Goal: Task Accomplishment & Management: Manage account settings

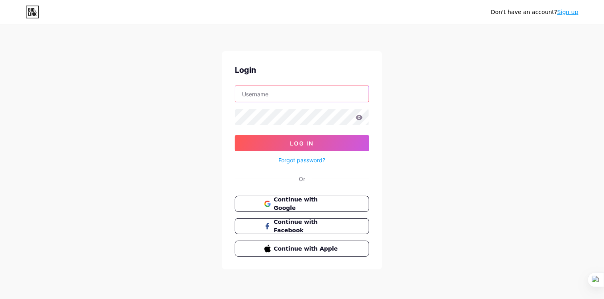
click at [281, 91] on input "text" at bounding box center [302, 94] width 134 height 16
type input "[EMAIL_ADDRESS][DOMAIN_NAME]"
click at [356, 116] on icon at bounding box center [359, 118] width 7 height 6
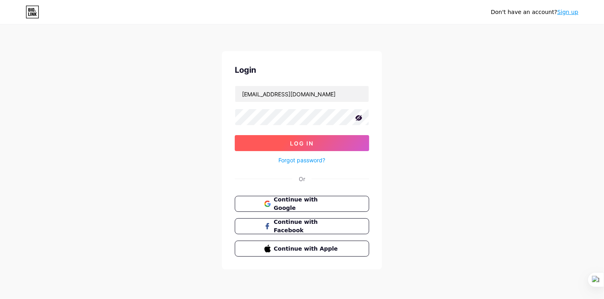
click at [320, 137] on button "Log In" at bounding box center [302, 143] width 134 height 16
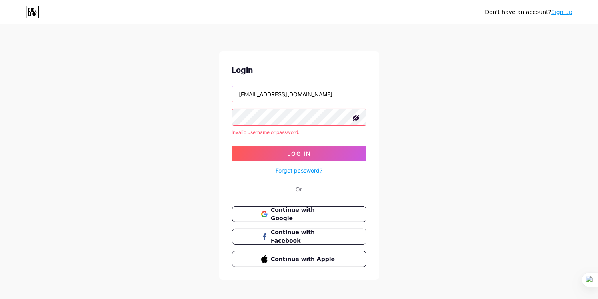
drag, startPoint x: 302, startPoint y: 93, endPoint x: 223, endPoint y: 86, distance: 78.8
click at [223, 86] on div "Login [EMAIL_ADDRESS][DOMAIN_NAME] Invalid username or password. Log In Forgot …" at bounding box center [299, 165] width 160 height 229
type input "[EMAIL_ADDRESS][DOMAIN_NAME]"
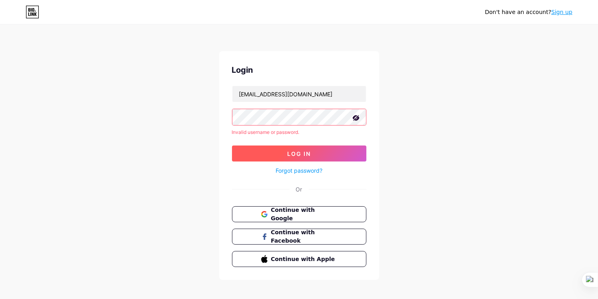
click at [308, 151] on span "Log In" at bounding box center [299, 153] width 24 height 7
click at [355, 117] on icon at bounding box center [356, 118] width 8 height 8
click at [355, 117] on icon at bounding box center [356, 118] width 7 height 6
click at [282, 150] on button "Log In" at bounding box center [299, 154] width 134 height 16
click at [298, 152] on span "Log In" at bounding box center [299, 153] width 24 height 7
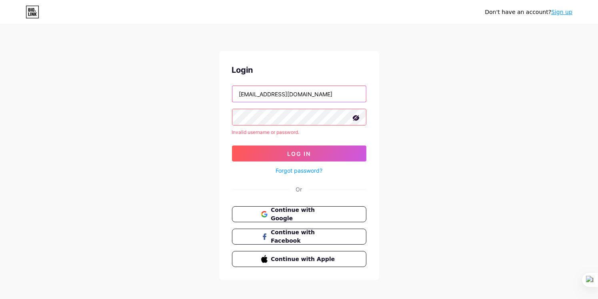
drag, startPoint x: 336, startPoint y: 94, endPoint x: 182, endPoint y: 85, distance: 153.9
click at [182, 85] on div "Don't have an account? Sign up Login [EMAIL_ADDRESS][DOMAIN_NAME] Invalid usern…" at bounding box center [299, 153] width 598 height 306
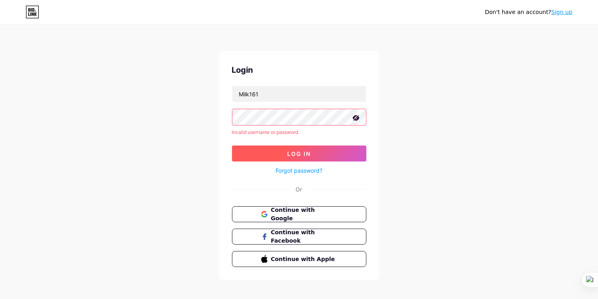
click at [293, 149] on button "Log In" at bounding box center [299, 154] width 134 height 16
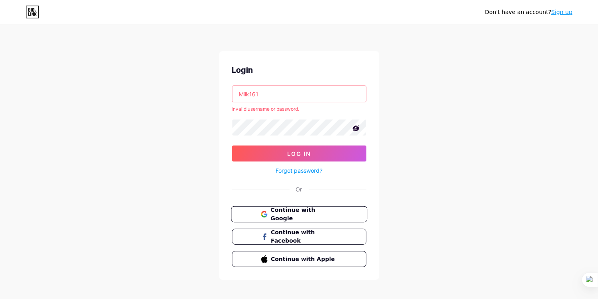
click at [304, 210] on span "Continue with Google" at bounding box center [304, 214] width 67 height 17
click at [237, 94] on input "Milk161" at bounding box center [300, 94] width 134 height 16
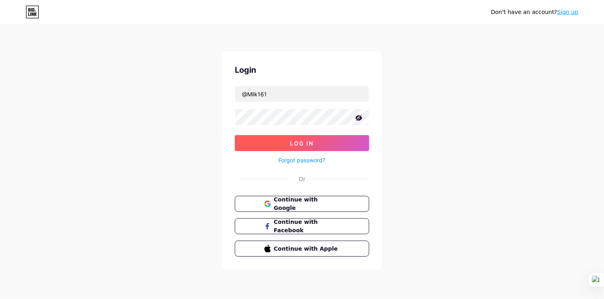
click at [307, 137] on button "Log In" at bounding box center [302, 143] width 134 height 16
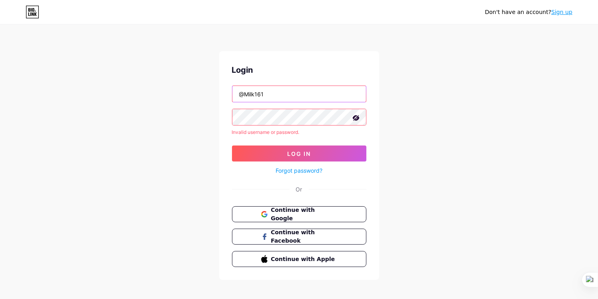
click at [246, 90] on input "@Milk161" at bounding box center [300, 94] width 134 height 16
click at [299, 92] on input "Milk161" at bounding box center [300, 94] width 134 height 16
type input "M"
